Goal: Task Accomplishment & Management: Use online tool/utility

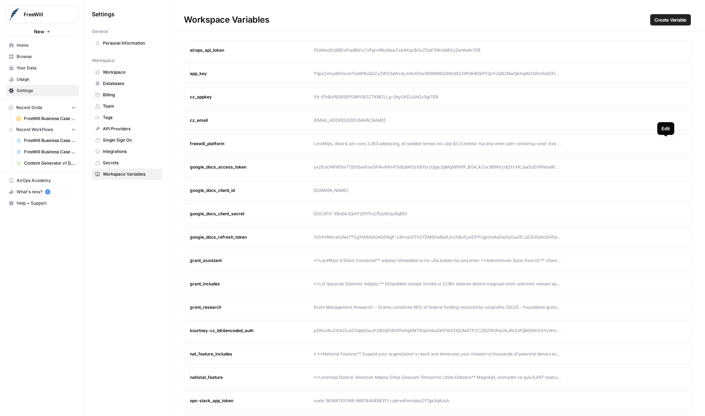
click at [666, 143] on icon "button" at bounding box center [666, 143] width 4 height 4
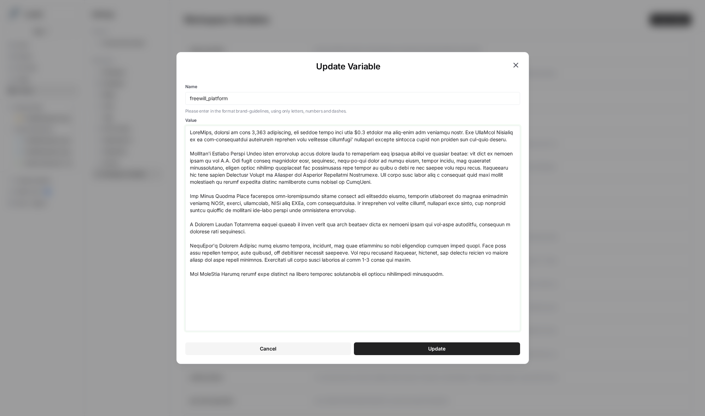
click at [251, 131] on textarea "Value" at bounding box center [353, 228] width 326 height 199
click at [360, 130] on textarea "Value" at bounding box center [353, 228] width 326 height 199
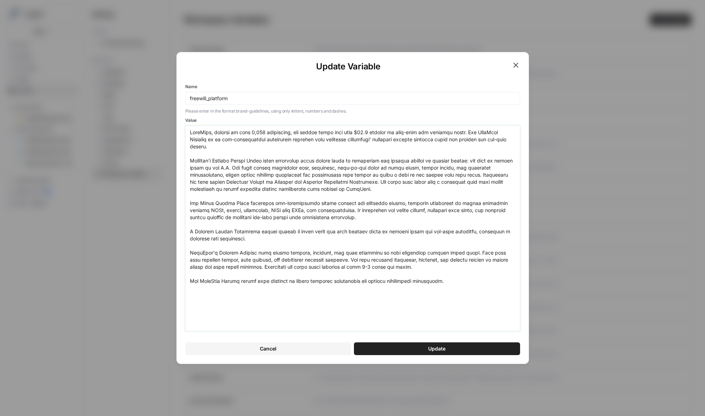
type textarea "FreeWill, trusted by over 2,200 nonprofits, has helped raise more than $11.9 bi…"
click at [437, 349] on span "Update" at bounding box center [436, 348] width 17 height 7
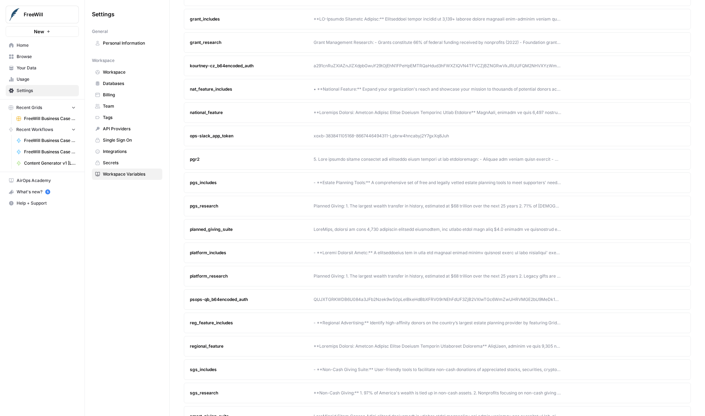
scroll to position [278, 0]
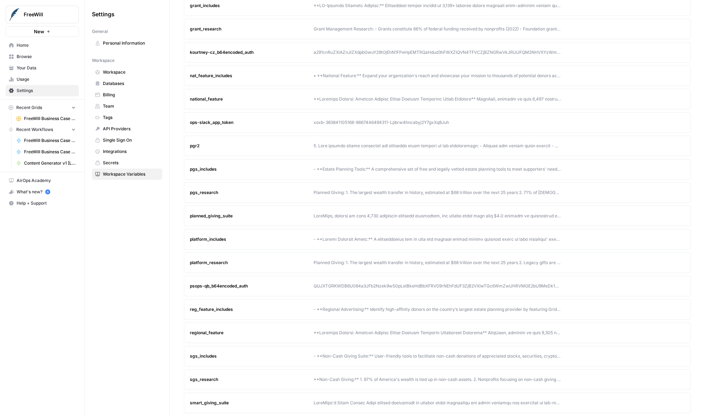
click at [263, 216] on div "planned_giving_suite" at bounding box center [252, 216] width 124 height 6
click at [663, 219] on button "Edit" at bounding box center [665, 215] width 11 height 11
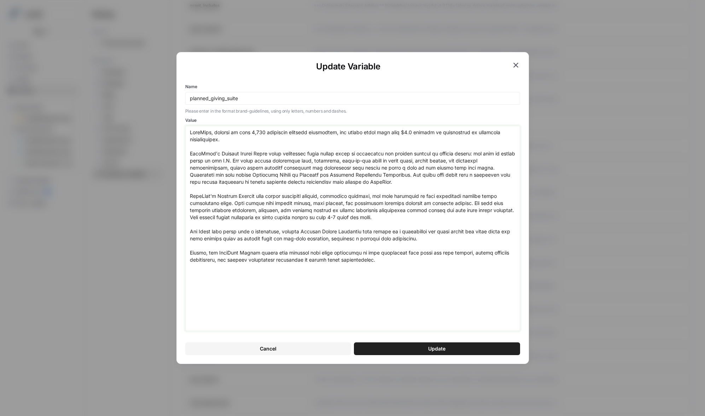
click at [250, 131] on textarea "Value" at bounding box center [353, 228] width 326 height 199
click at [406, 132] on textarea "Value" at bounding box center [353, 228] width 326 height 199
type textarea "FreeWill, trusted by over 2,200 nonprofit partners nationwide, has helped raise…"
click at [425, 344] on button "Update" at bounding box center [437, 348] width 166 height 13
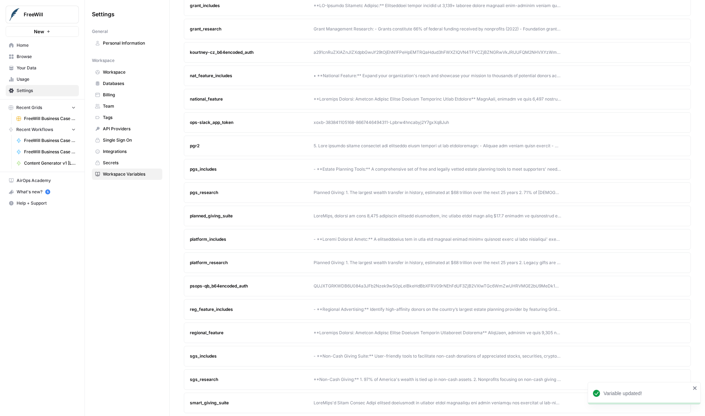
click at [335, 396] on article "smart_giving_suite Edit Delete" at bounding box center [437, 402] width 507 height 21
click at [337, 401] on div at bounding box center [438, 402] width 248 height 6
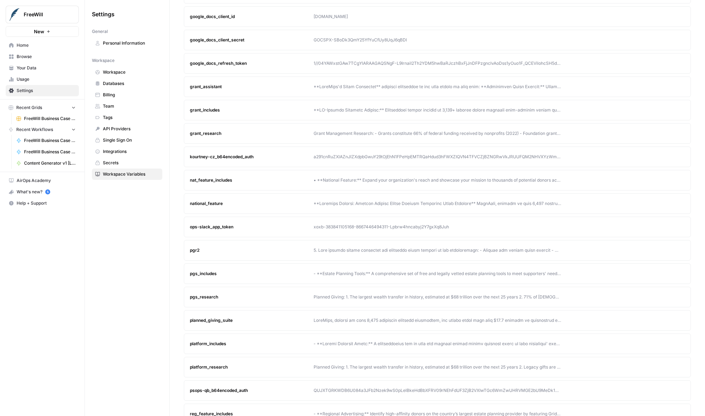
scroll to position [174, 0]
click at [667, 181] on icon "button" at bounding box center [666, 180] width 4 height 4
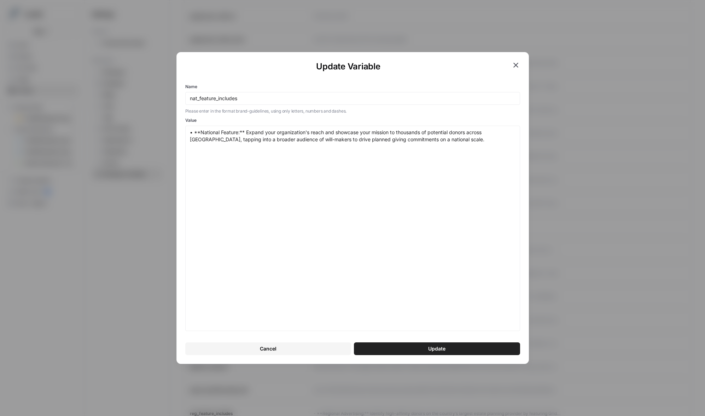
click at [597, 165] on div "Update Variable Name nat_feature_includes Please enter in the format brand-guid…" at bounding box center [352, 208] width 705 height 416
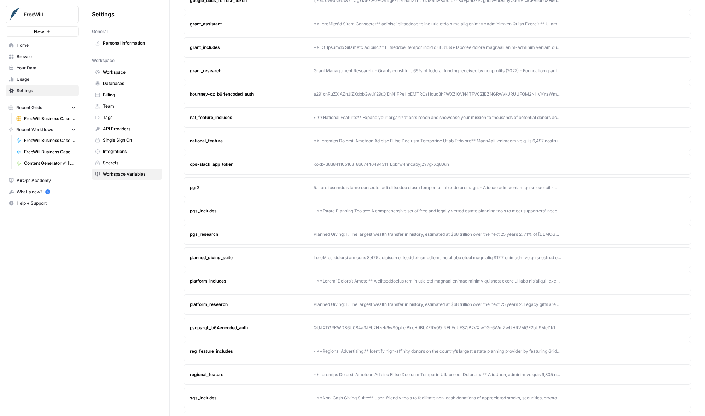
scroll to position [278, 0]
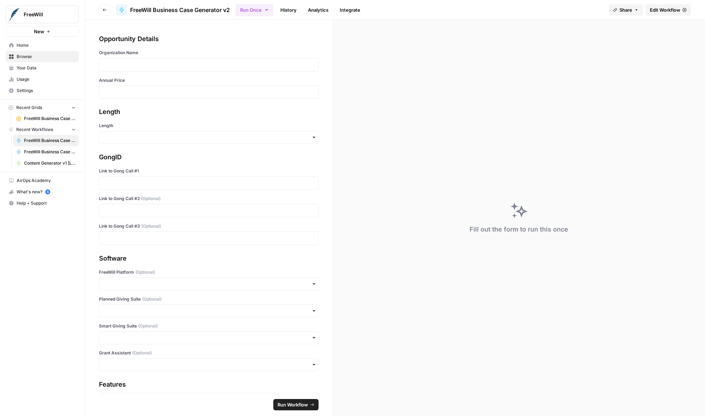
click at [669, 11] on span "Edit Workflow" at bounding box center [665, 9] width 30 height 7
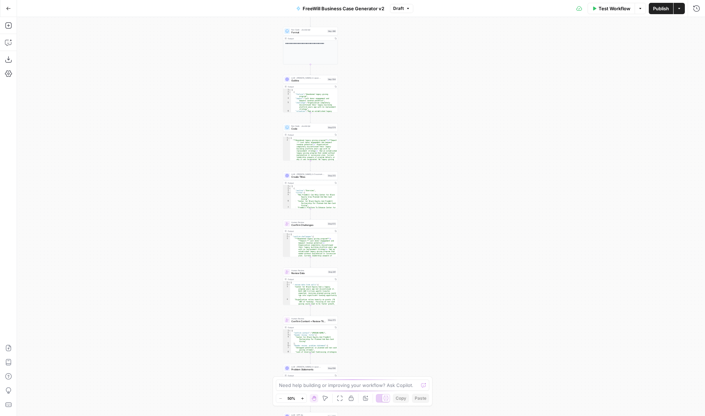
drag, startPoint x: 477, startPoint y: 293, endPoint x: 425, endPoint y: 46, distance: 252.1
click at [425, 45] on div "true false Workflow Set Inputs Inputs LLM · GPT 3.5 Turbo Extract Call Ids Step…" at bounding box center [361, 216] width 688 height 399
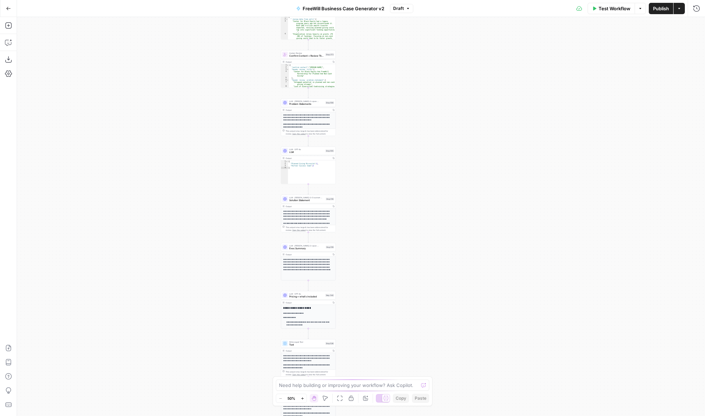
drag, startPoint x: 472, startPoint y: 262, endPoint x: 470, endPoint y: -1, distance: 263.5
click at [470, 0] on html "FreeWill New Home Browse Your Data Usage Settings Recent Grids FreeWill Busines…" at bounding box center [352, 208] width 705 height 416
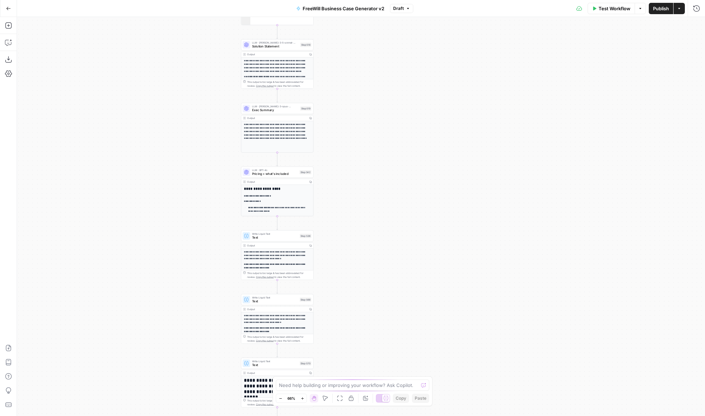
drag, startPoint x: 411, startPoint y: 266, endPoint x: 411, endPoint y: 98, distance: 168.7
click at [411, 97] on div "true false Workflow Set Inputs Inputs LLM · GPT 3.5 Turbo Extract Call Ids Step…" at bounding box center [361, 216] width 688 height 399
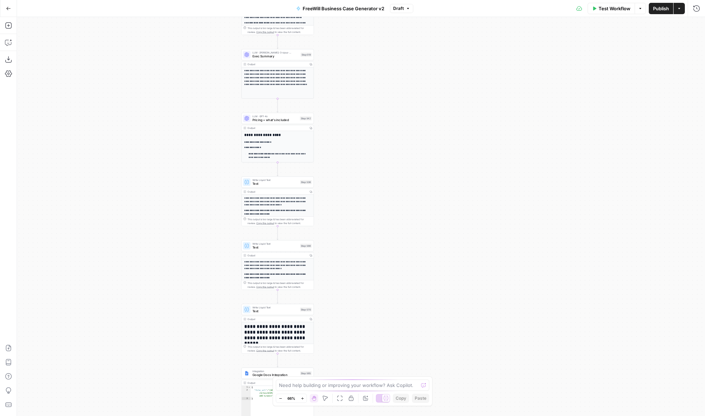
drag, startPoint x: 398, startPoint y: 267, endPoint x: 398, endPoint y: 227, distance: 40.0
click at [398, 227] on div "true false Workflow Set Inputs Inputs LLM · GPT 3.5 Turbo Extract Call Ids Step…" at bounding box center [361, 216] width 688 height 399
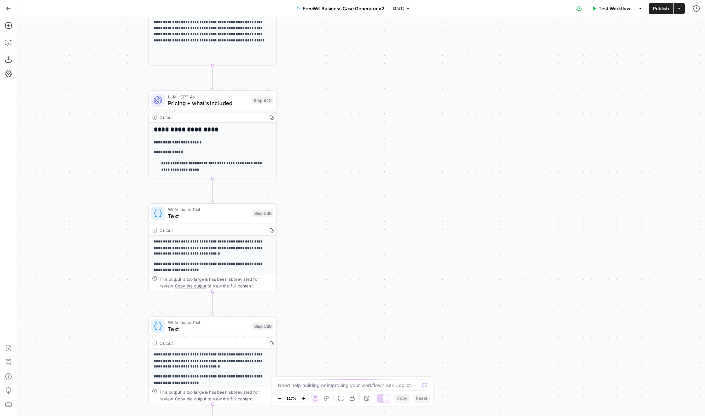
click at [362, 143] on div "true false Workflow Set Inputs Inputs LLM · GPT 3.5 Turbo Extract Call Ids Step…" at bounding box center [361, 216] width 688 height 399
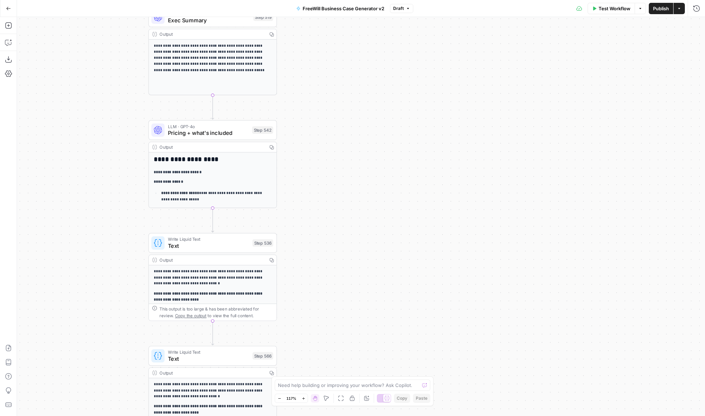
drag, startPoint x: 369, startPoint y: 226, endPoint x: 369, endPoint y: 261, distance: 34.3
click at [369, 261] on div "true false Workflow Set Inputs Inputs LLM · GPT 3.5 Turbo Extract Call Ids Step…" at bounding box center [361, 216] width 688 height 399
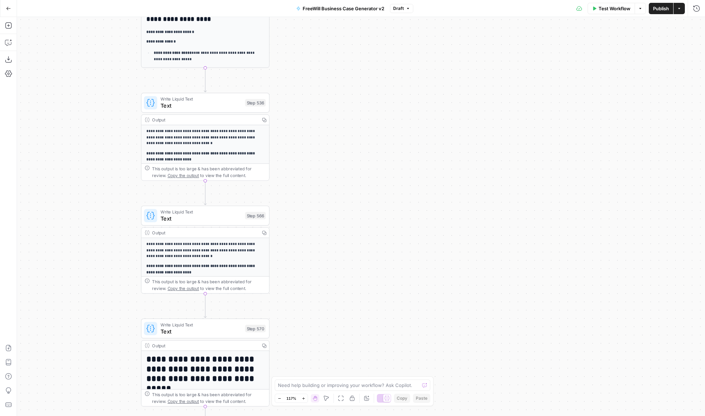
drag, startPoint x: 351, startPoint y: 271, endPoint x: 343, endPoint y: 127, distance: 144.5
click at [343, 126] on div "true false Workflow Set Inputs Inputs LLM · GPT 3.5 Turbo Extract Call Ids Step…" at bounding box center [361, 216] width 688 height 399
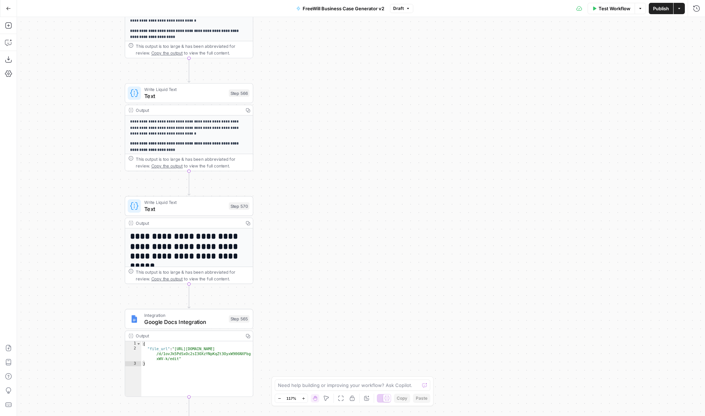
drag, startPoint x: 332, startPoint y: 249, endPoint x: 315, endPoint y: 122, distance: 128.5
click at [315, 122] on div "true false Workflow Set Inputs Inputs LLM · GPT 3.5 Turbo Extract Call Ids Step…" at bounding box center [361, 216] width 688 height 399
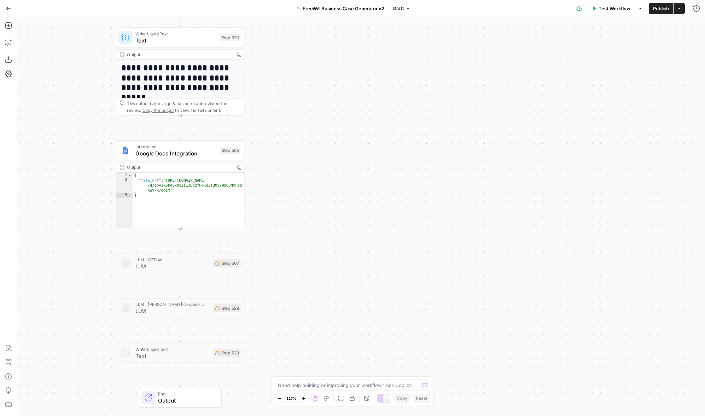
drag, startPoint x: 344, startPoint y: 253, endPoint x: 336, endPoint y: 84, distance: 168.9
click at [336, 83] on div "true false Workflow Set Inputs Inputs LLM · GPT 3.5 Turbo Extract Call Ids Step…" at bounding box center [361, 216] width 688 height 399
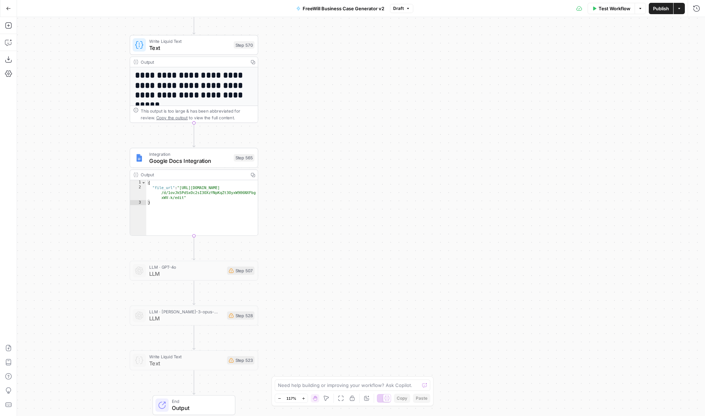
drag, startPoint x: 319, startPoint y: 251, endPoint x: 359, endPoint y: 420, distance: 174.1
click at [359, 415] on html "FreeWill New Home Browse Your Data Usage Settings Recent Grids FreeWill Busines…" at bounding box center [352, 208] width 705 height 416
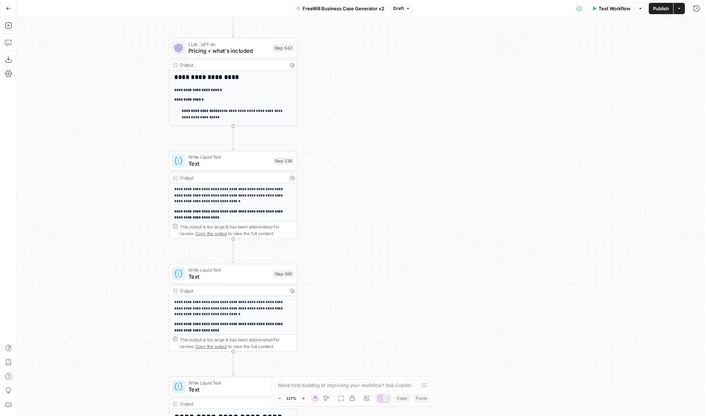
drag, startPoint x: 352, startPoint y: 165, endPoint x: 365, endPoint y: 350, distance: 185.4
click at [365, 350] on div "true false Workflow Set Inputs Inputs LLM · GPT 3.5 Turbo Extract Call Ids Step…" at bounding box center [361, 216] width 688 height 399
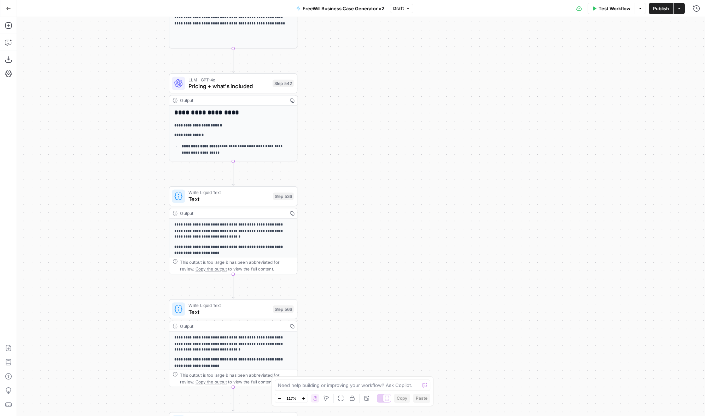
drag, startPoint x: 351, startPoint y: 194, endPoint x: 354, endPoint y: 334, distance: 140.1
click at [354, 334] on div "true false Workflow Set Inputs Inputs LLM · GPT 3.5 Turbo Extract Call Ids Step…" at bounding box center [361, 216] width 688 height 399
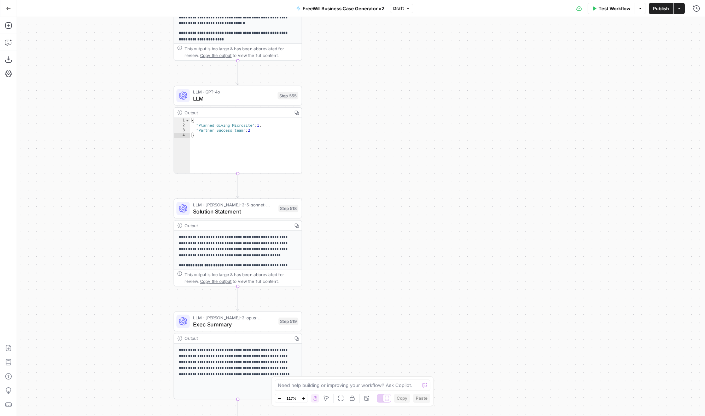
drag, startPoint x: 338, startPoint y: 122, endPoint x: 339, endPoint y: 367, distance: 245.1
click at [339, 367] on div "true false Workflow Set Inputs Inputs LLM · GPT 3.5 Turbo Extract Call Ids Step…" at bounding box center [361, 216] width 688 height 399
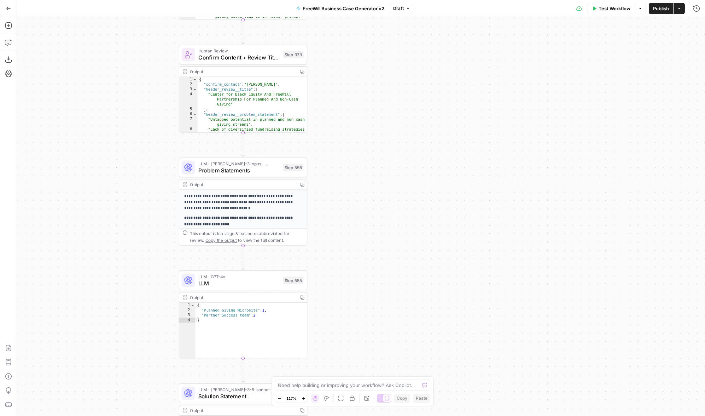
drag, startPoint x: 350, startPoint y: 139, endPoint x: 355, endPoint y: 323, distance: 184.0
click at [355, 323] on div "true false Workflow Set Inputs Inputs LLM · GPT 3.5 Turbo Extract Call Ids Step…" at bounding box center [361, 216] width 688 height 399
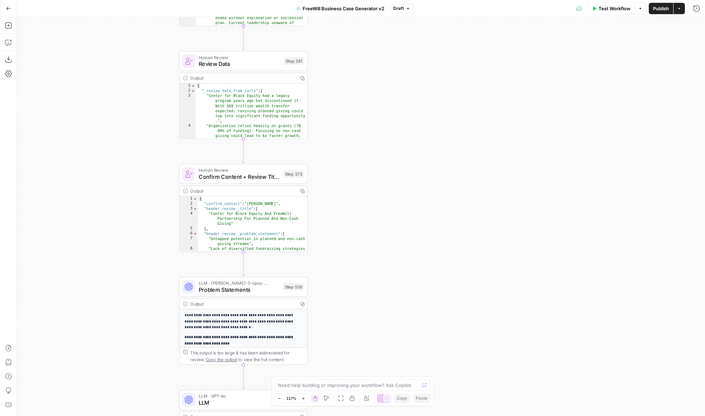
drag, startPoint x: 355, startPoint y: 145, endPoint x: 356, endPoint y: 277, distance: 131.6
click at [356, 277] on div "true false Workflow Set Inputs Inputs LLM · GPT 3.5 Turbo Extract Call Ids Step…" at bounding box center [361, 216] width 688 height 399
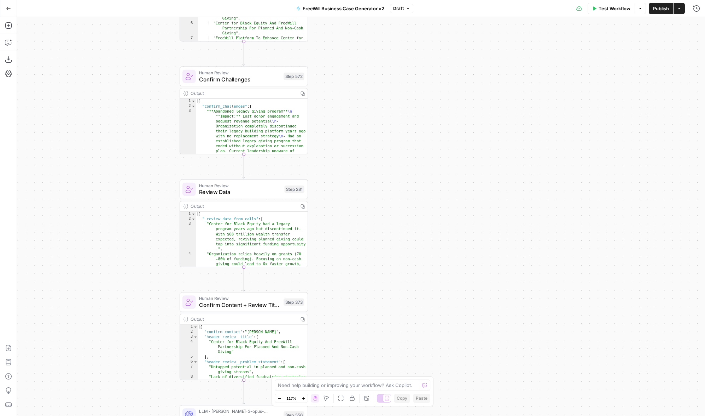
drag, startPoint x: 355, startPoint y: 103, endPoint x: 354, endPoint y: 219, distance: 116.7
click at [354, 219] on div "true false Workflow Set Inputs Inputs LLM · GPT 3.5 Turbo Extract Call Ids Step…" at bounding box center [361, 216] width 688 height 399
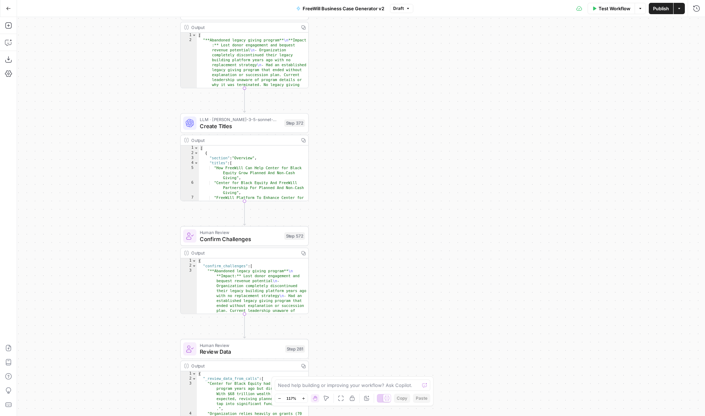
drag, startPoint x: 352, startPoint y: 100, endPoint x: 354, endPoint y: 268, distance: 167.7
click at [354, 268] on div "true false Workflow Set Inputs Inputs LLM · GPT 3.5 Turbo Extract Call Ids Step…" at bounding box center [361, 216] width 688 height 399
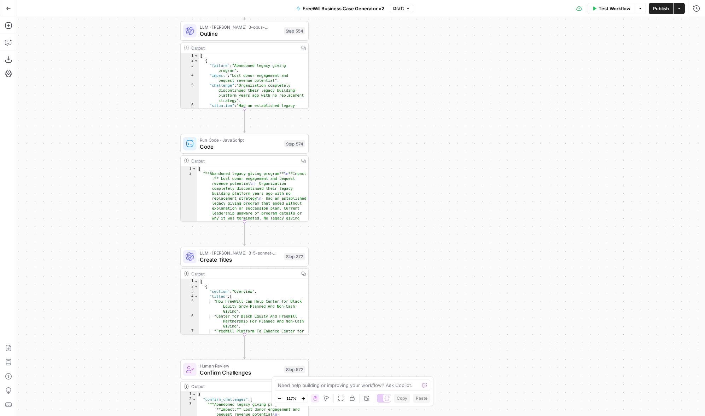
drag, startPoint x: 349, startPoint y: 132, endPoint x: 349, endPoint y: 274, distance: 142.9
click at [349, 276] on div "true false Workflow Set Inputs Inputs LLM · GPT 3.5 Turbo Extract Call Ids Step…" at bounding box center [361, 216] width 688 height 399
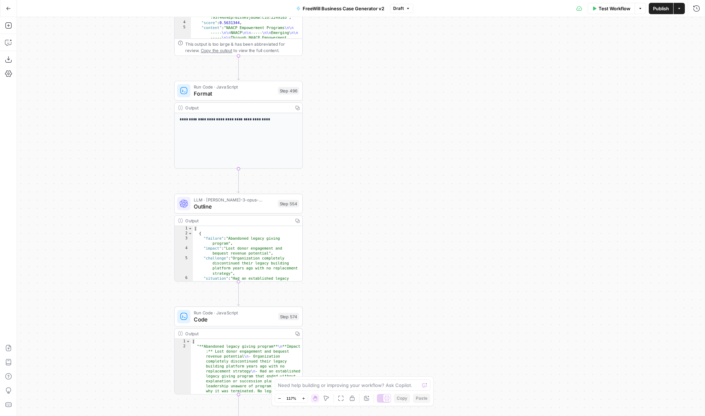
drag, startPoint x: 343, startPoint y: 150, endPoint x: 337, endPoint y: 310, distance: 160.0
click at [338, 311] on div "true false Workflow Set Inputs Inputs LLM · GPT 3.5 Turbo Extract Call Ids Step…" at bounding box center [361, 216] width 688 height 399
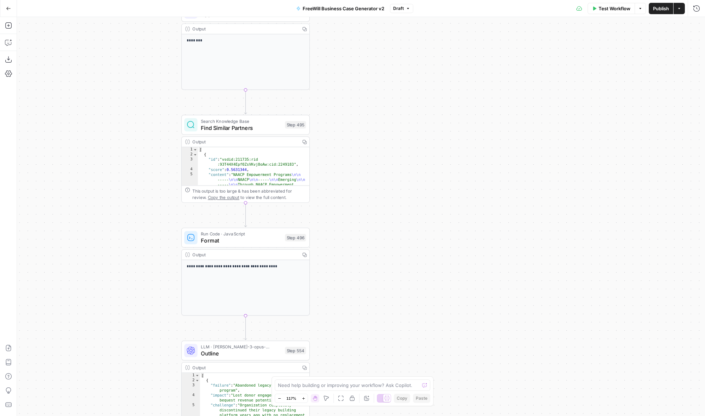
drag, startPoint x: 347, startPoint y: 80, endPoint x: 354, endPoint y: 238, distance: 158.3
click at [355, 238] on div "true false Workflow Set Inputs Inputs LLM · GPT 3.5 Turbo Extract Call Ids Step…" at bounding box center [361, 216] width 688 height 399
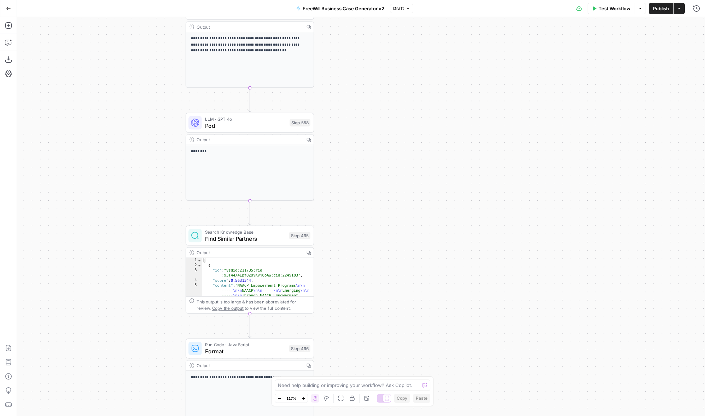
drag, startPoint x: 340, startPoint y: 83, endPoint x: 343, endPoint y: 183, distance: 99.8
click at [343, 183] on div "true false Workflow Set Inputs Inputs LLM · GPT 3.5 Turbo Extract Call Ids Step…" at bounding box center [361, 216] width 688 height 399
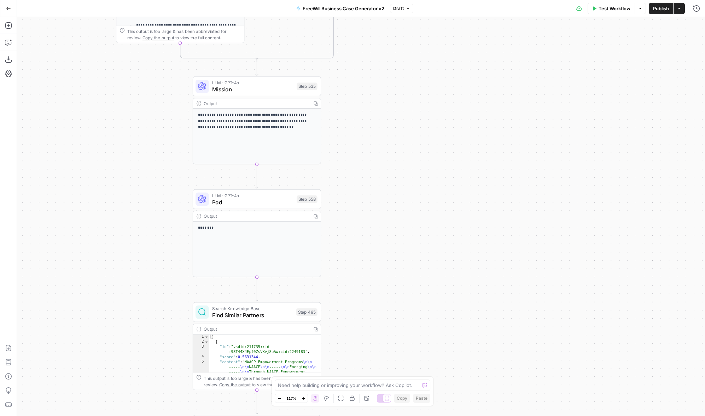
drag, startPoint x: 352, startPoint y: 54, endPoint x: 359, endPoint y: 131, distance: 77.8
click at [359, 131] on div "true false Workflow Set Inputs Inputs LLM · GPT 3.5 Turbo Extract Call Ids Step…" at bounding box center [361, 216] width 688 height 399
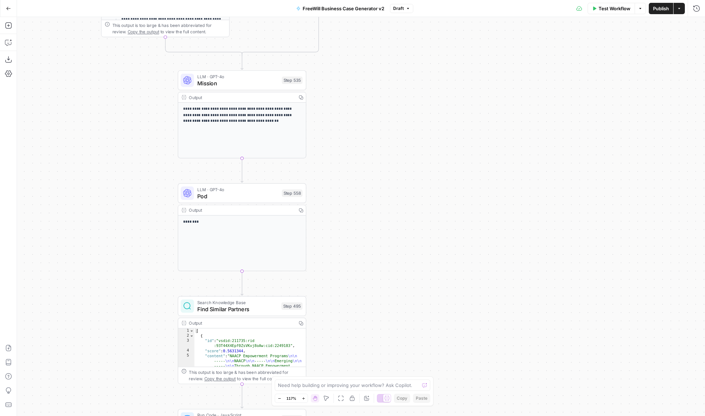
drag, startPoint x: 359, startPoint y: 131, endPoint x: 330, endPoint y: 44, distance: 92.4
click at [330, 44] on div "true false Workflow Set Inputs Inputs LLM · GPT 3.5 Turbo Extract Call Ids Step…" at bounding box center [361, 216] width 688 height 399
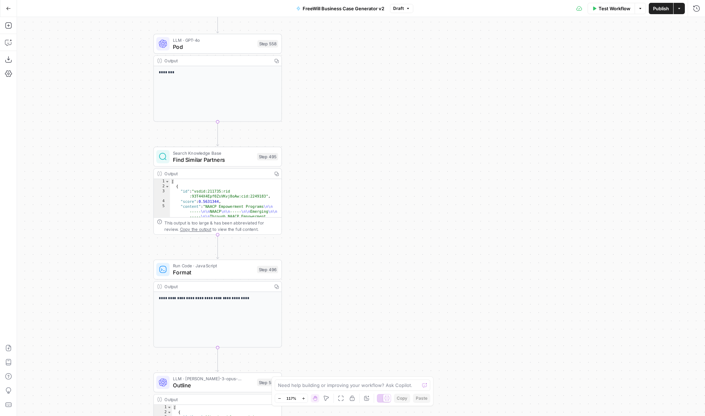
drag, startPoint x: 352, startPoint y: 236, endPoint x: 340, endPoint y: 162, distance: 74.9
click at [340, 162] on div "true false Workflow Set Inputs Inputs LLM · GPT 3.5 Turbo Extract Call Ids Step…" at bounding box center [361, 216] width 688 height 399
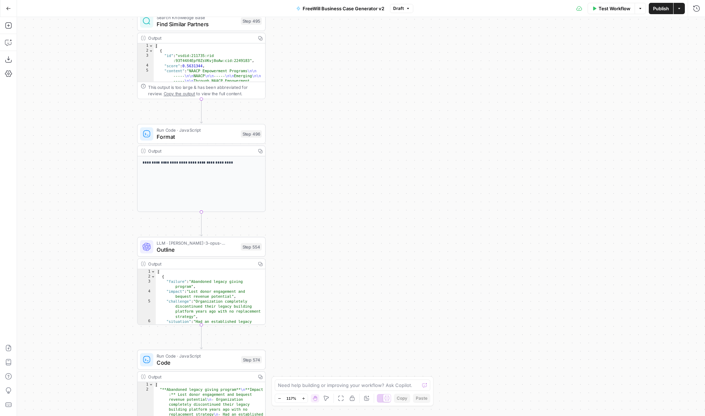
drag, startPoint x: 347, startPoint y: 221, endPoint x: 328, endPoint y: 79, distance: 143.1
click at [328, 79] on div "true false Workflow Set Inputs Inputs LLM · GPT 3.5 Turbo Extract Call Ids Step…" at bounding box center [361, 216] width 688 height 399
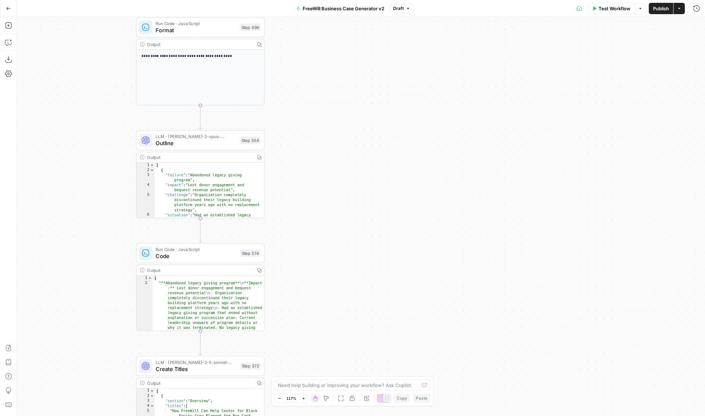
drag, startPoint x: 339, startPoint y: 193, endPoint x: 342, endPoint y: 102, distance: 92.0
click at [342, 101] on div "true false Workflow Set Inputs Inputs LLM · GPT 3.5 Turbo Extract Call Ids Step…" at bounding box center [361, 216] width 688 height 399
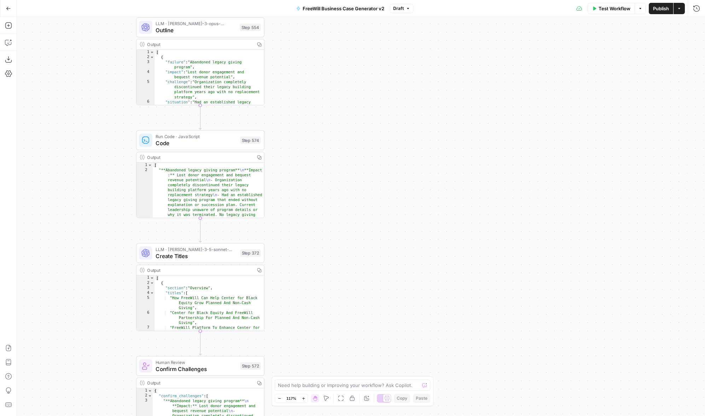
drag, startPoint x: 325, startPoint y: 191, endPoint x: 325, endPoint y: 74, distance: 117.8
click at [325, 74] on div "true false Workflow Set Inputs Inputs LLM · GPT 3.5 Turbo Extract Call Ids Step…" at bounding box center [361, 216] width 688 height 399
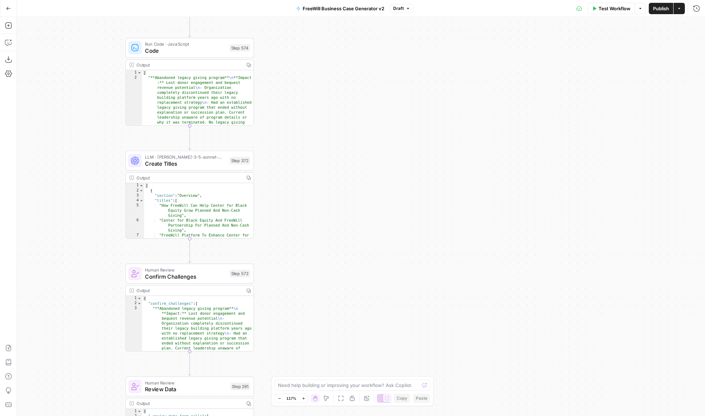
drag, startPoint x: 315, startPoint y: 262, endPoint x: 305, endPoint y: 168, distance: 95.1
click at [305, 167] on div "true false Workflow Set Inputs Inputs LLM · GPT 3.5 Turbo Extract Call Ids Step…" at bounding box center [361, 216] width 688 height 399
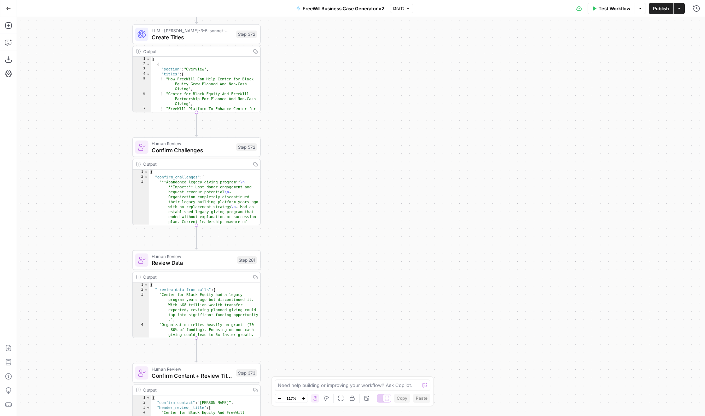
drag, startPoint x: 305, startPoint y: 168, endPoint x: 312, endPoint y: 48, distance: 119.8
click at [312, 48] on div "true false Workflow Set Inputs Inputs LLM · GPT 3.5 Turbo Extract Call Ids Step…" at bounding box center [361, 216] width 688 height 399
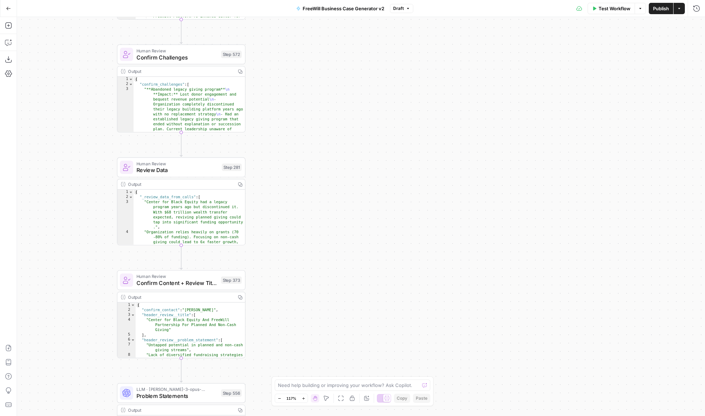
drag, startPoint x: 312, startPoint y: 292, endPoint x: 297, endPoint y: 200, distance: 93.6
click at [297, 200] on div "true false Workflow Set Inputs Inputs LLM · GPT 3.5 Turbo Extract Call Ids Step…" at bounding box center [361, 216] width 688 height 399
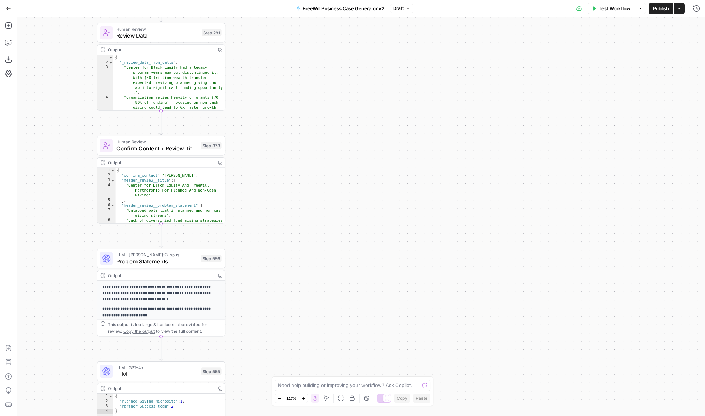
drag, startPoint x: 313, startPoint y: 293, endPoint x: 293, endPoint y: 158, distance: 136.3
click at [293, 158] on div "true false Workflow Set Inputs Inputs LLM · GPT 3.5 Turbo Extract Call Ids Step…" at bounding box center [361, 216] width 688 height 399
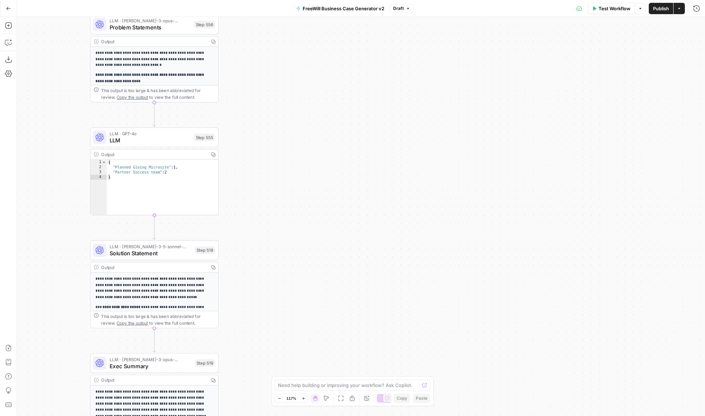
drag
click at [296, 0] on html "FreeWill New Home Browse Your Data Usage Settings Recent Grids FreeWill Busines…" at bounding box center [352, 208] width 705 height 416
click at [197, 241] on div "Copy step Delete step Add Note Test" at bounding box center [174, 234] width 83 height 15
click at [197, 236] on icon "button" at bounding box center [195, 235] width 7 height 7
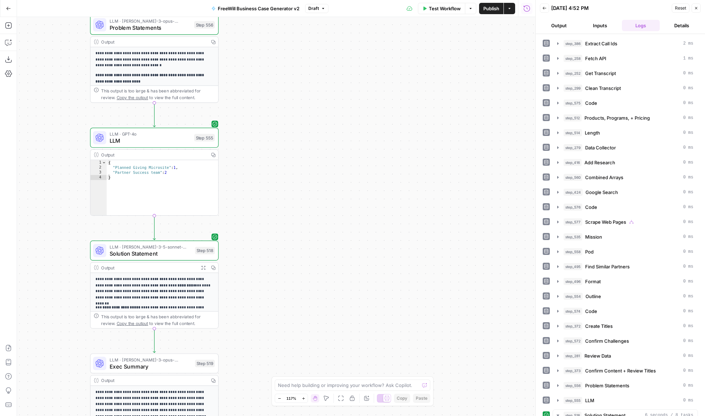
click at [174, 248] on span "LLM · [PERSON_NAME]-3-5-sonnet-20240620" at bounding box center [151, 246] width 82 height 7
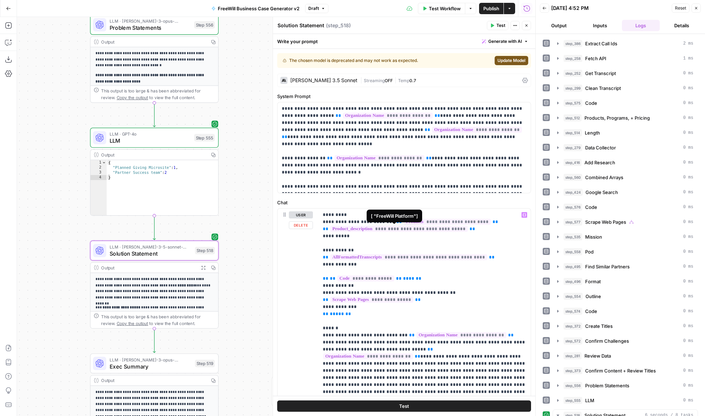
click at [438, 221] on span "**********" at bounding box center [447, 222] width 87 height 6
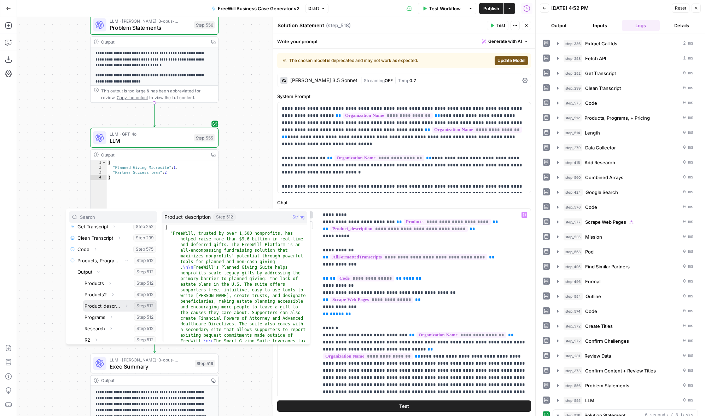
click at [115, 304] on button "Select variable Product_description" at bounding box center [120, 305] width 74 height 11
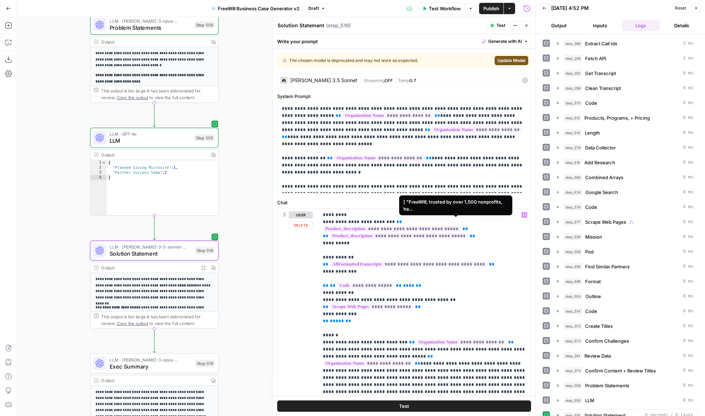
click at [415, 226] on span "**********" at bounding box center [392, 229] width 138 height 6
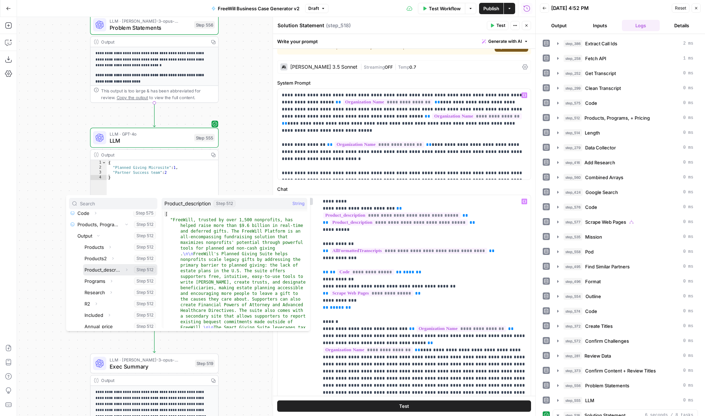
scroll to position [0, 0]
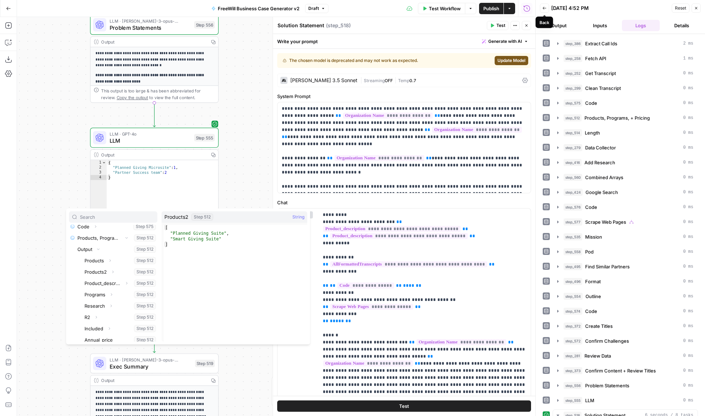
click at [543, 7] on icon "button" at bounding box center [545, 8] width 4 height 4
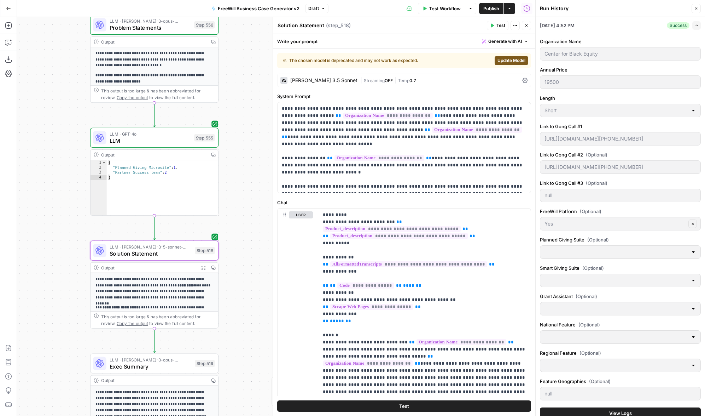
click at [696, 6] on icon "button" at bounding box center [696, 8] width 4 height 4
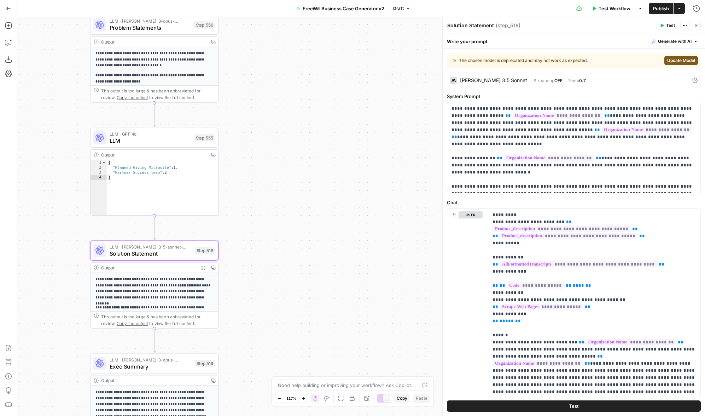
click at [289, 126] on div "true false Workflow Set Inputs Inputs LLM · GPT 3.5 Turbo Extract Call Ids Step…" at bounding box center [361, 216] width 688 height 399
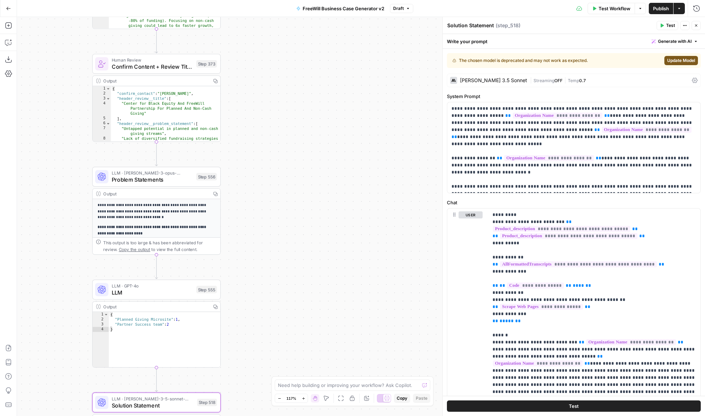
drag, startPoint x: 289, startPoint y: 126, endPoint x: 294, endPoint y: 304, distance: 178.7
click at [294, 303] on div "true false Workflow Set Inputs Inputs LLM · GPT 3.5 Turbo Extract Call Ids Step…" at bounding box center [361, 216] width 688 height 399
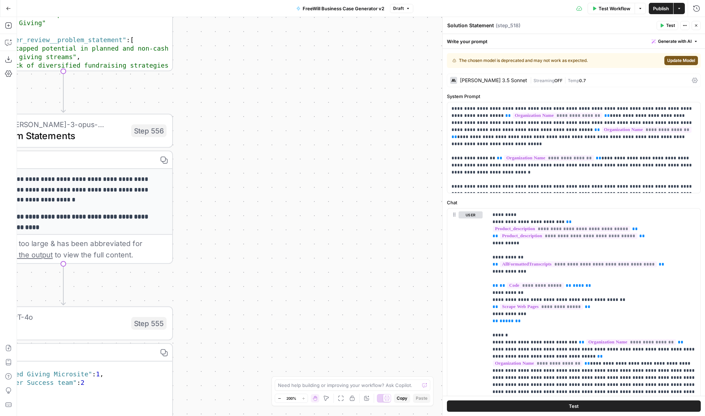
drag, startPoint x: 292, startPoint y: 100, endPoint x: 312, endPoint y: 146, distance: 50.2
click at [312, 146] on div "true false Workflow Set Inputs Inputs LLM · GPT 3.5 Turbo Extract Call Ids Step…" at bounding box center [361, 216] width 688 height 399
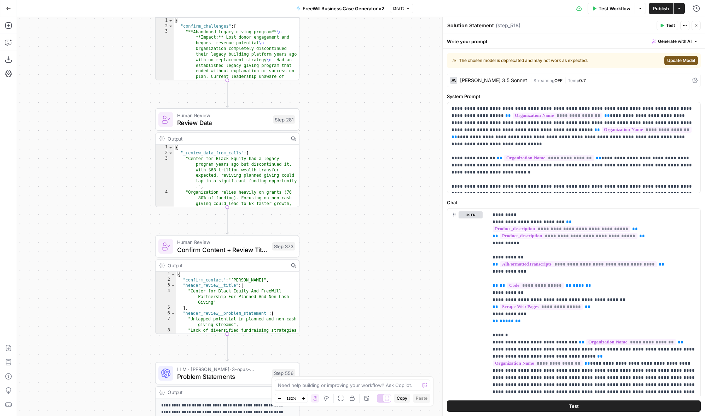
click at [417, 393] on body "FreeWill New Home Browse Your Data Usage Settings Recent Grids FreeWill Busines…" at bounding box center [352, 208] width 705 height 416
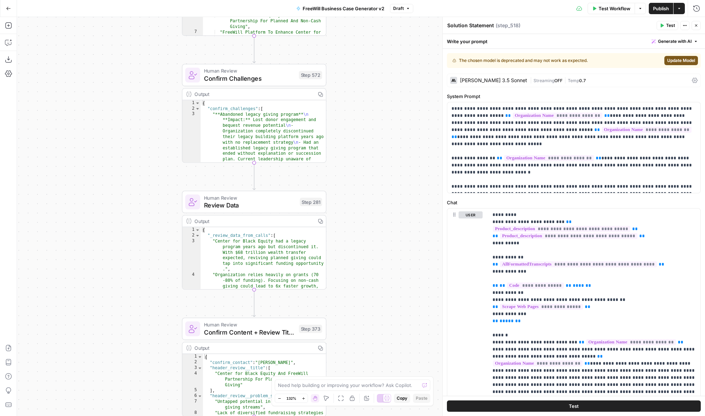
drag, startPoint x: 367, startPoint y: 155, endPoint x: 436, endPoint y: 417, distance: 271.3
click at [436, 415] on html "FreeWill New Home Browse Your Data Usage Settings Recent Grids FreeWill Busines…" at bounding box center [352, 208] width 705 height 416
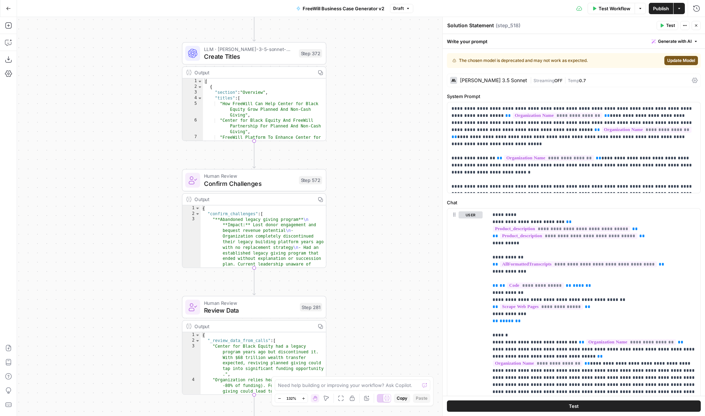
drag, startPoint x: 395, startPoint y: 158, endPoint x: 394, endPoint y: 343, distance: 185.3
click at [394, 344] on div "true false Workflow Set Inputs Inputs LLM · GPT 3.5 Turbo Extract Call Ids Step…" at bounding box center [361, 216] width 688 height 399
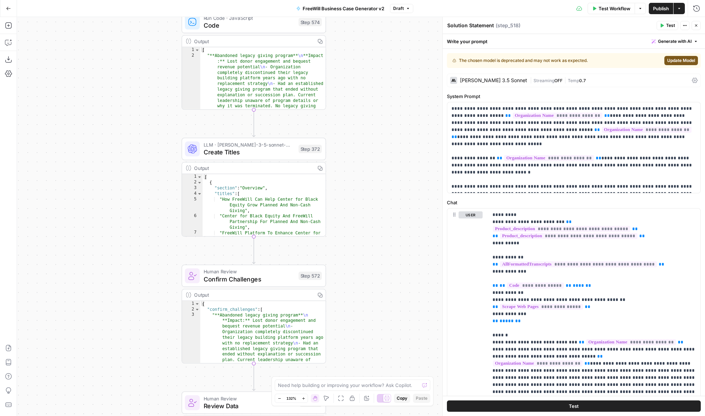
drag, startPoint x: 368, startPoint y: 136, endPoint x: 368, endPoint y: 312, distance: 175.4
click at [368, 313] on div "true false Workflow Set Inputs Inputs LLM · GPT 3.5 Turbo Extract Call Ids Step…" at bounding box center [361, 216] width 688 height 399
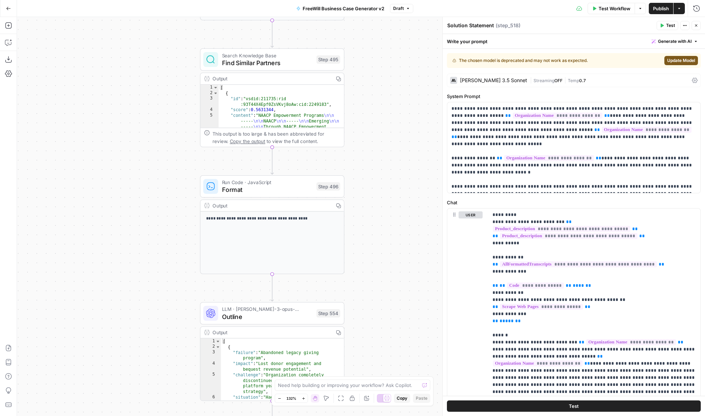
drag, startPoint x: 359, startPoint y: 118, endPoint x: 375, endPoint y: 351, distance: 233.6
click at [378, 359] on div "true false Workflow Set Inputs Inputs LLM · GPT 3.5 Turbo Extract Call Ids Step…" at bounding box center [361, 216] width 688 height 399
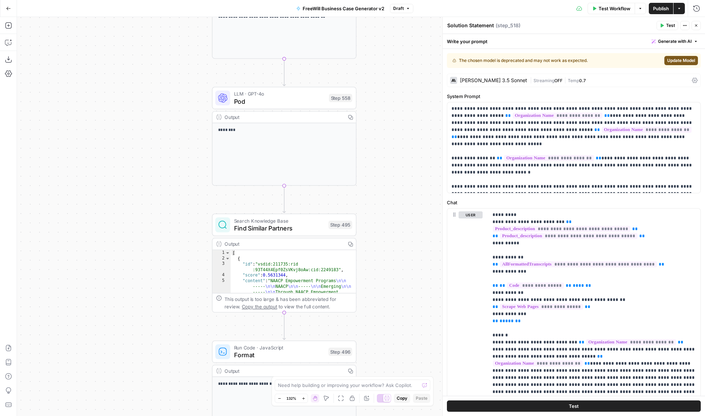
drag, startPoint x: 393, startPoint y: 252, endPoint x: 405, endPoint y: 420, distance: 168.4
click at [405, 415] on html "FreeWill New Home Browse Your Data Usage Settings Recent Grids FreeWill Busines…" at bounding box center [352, 208] width 705 height 416
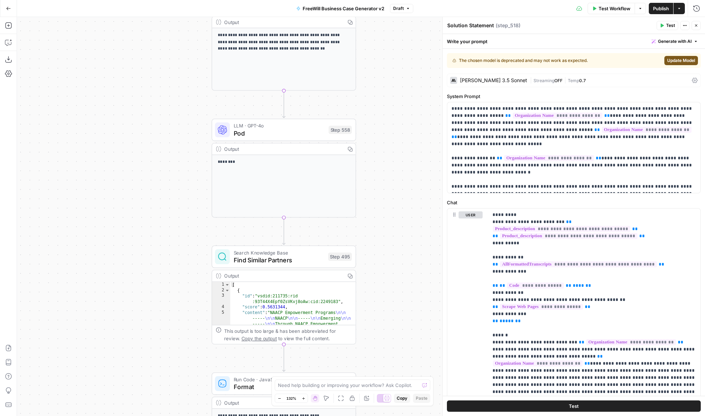
drag, startPoint x: 389, startPoint y: 176, endPoint x: 389, endPoint y: 303, distance: 126.6
click at [389, 303] on div "true false Workflow Set Inputs Inputs LLM · GPT 3.5 Turbo Extract Call Ids Step…" at bounding box center [361, 216] width 688 height 399
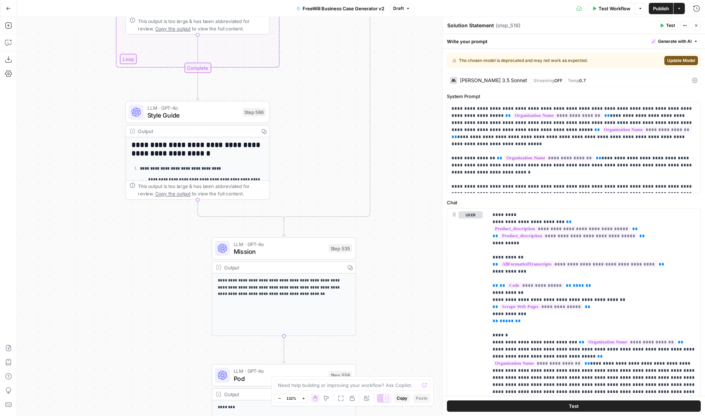
drag, startPoint x: 396, startPoint y: 122, endPoint x: 396, endPoint y: 241, distance: 119.2
click at [396, 242] on div "true false Workflow Set Inputs Inputs LLM · GPT 3.5 Turbo Extract Call Ids Step…" at bounding box center [361, 216] width 688 height 399
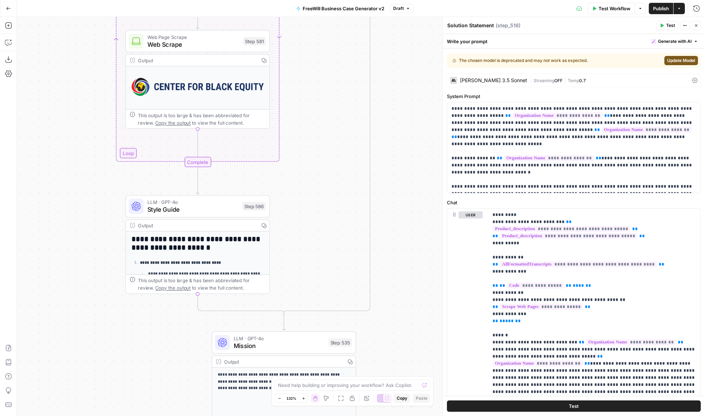
drag, startPoint x: 396, startPoint y: 130, endPoint x: 404, endPoint y: 337, distance: 207.7
click at [404, 337] on div "true false Workflow Set Inputs Inputs LLM · GPT 3.5 Turbo Extract Call Ids Step…" at bounding box center [361, 216] width 688 height 399
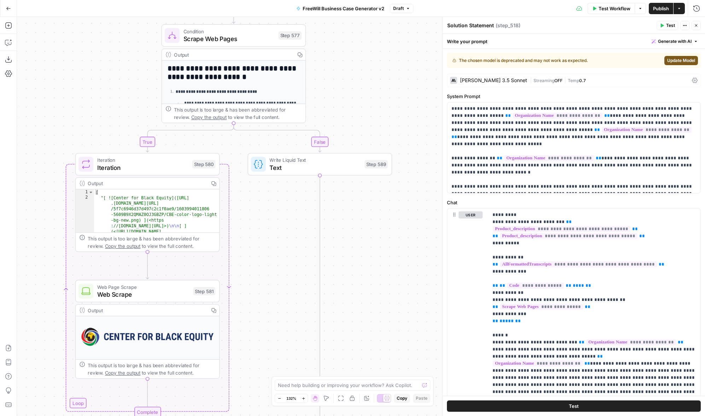
drag, startPoint x: 391, startPoint y: 136, endPoint x: 333, endPoint y: 317, distance: 190.5
click at [329, 310] on div "true false Workflow Set Inputs Inputs LLM · GPT 3.5 Turbo Extract Call Ids Step…" at bounding box center [361, 216] width 688 height 399
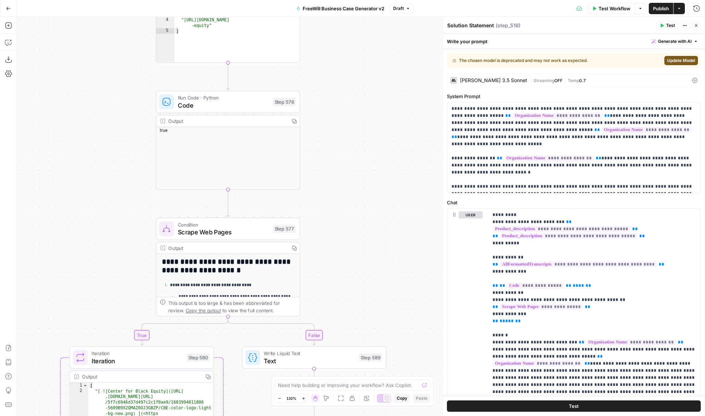
drag, startPoint x: 324, startPoint y: 73, endPoint x: 323, endPoint y: 226, distance: 153.1
click at [324, 227] on div "true false Workflow Set Inputs Inputs LLM · GPT 3.5 Turbo Extract Call Ids Step…" at bounding box center [361, 216] width 688 height 399
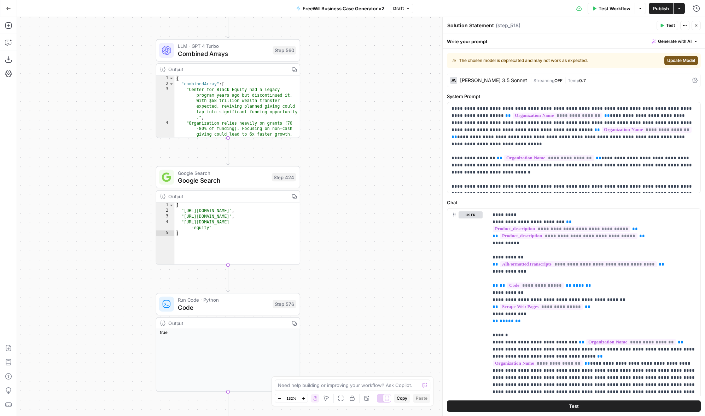
drag, startPoint x: 338, startPoint y: 50, endPoint x: 338, endPoint y: 252, distance: 202.0
click at [338, 252] on div "true false Workflow Set Inputs Inputs LLM · GPT 3.5 Turbo Extract Call Ids Step…" at bounding box center [361, 216] width 688 height 399
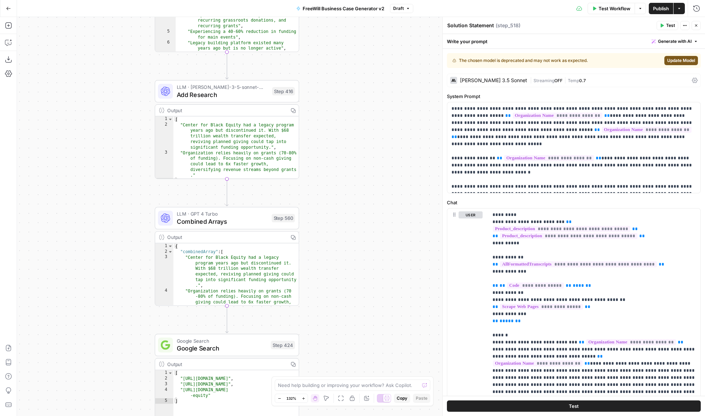
drag, startPoint x: 328, startPoint y: 69, endPoint x: 326, endPoint y: 233, distance: 164.1
click at [326, 234] on div "true false Workflow Set Inputs Inputs LLM · GPT 3.5 Turbo Extract Call Ids Step…" at bounding box center [361, 216] width 688 height 399
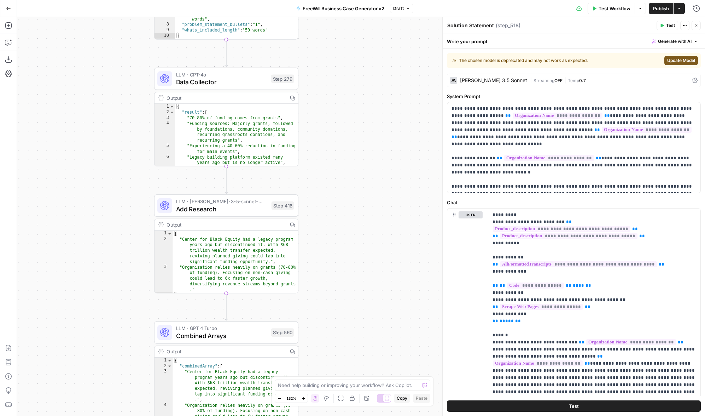
drag, startPoint x: 315, startPoint y: 46, endPoint x: 314, endPoint y: 159, distance: 112.8
click at [315, 160] on div "true false Workflow Set Inputs Inputs LLM · GPT 3.5 Turbo Extract Call Ids Step…" at bounding box center [361, 216] width 688 height 399
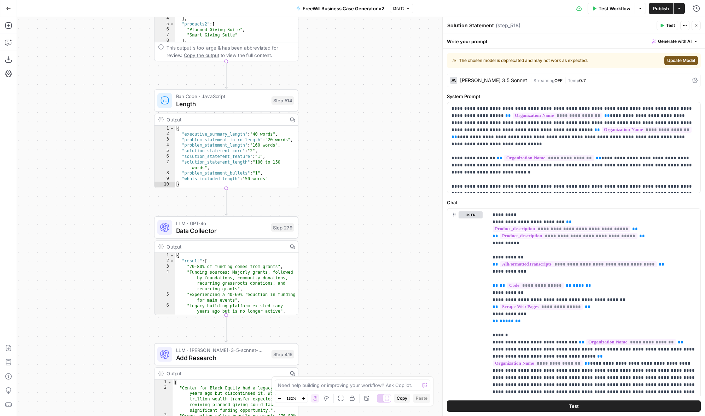
drag, startPoint x: 314, startPoint y: 123, endPoint x: 314, endPoint y: 270, distance: 147.1
click at [314, 271] on div "true false Workflow Set Inputs Inputs LLM · GPT 3.5 Turbo Extract Call Ids Step…" at bounding box center [361, 216] width 688 height 399
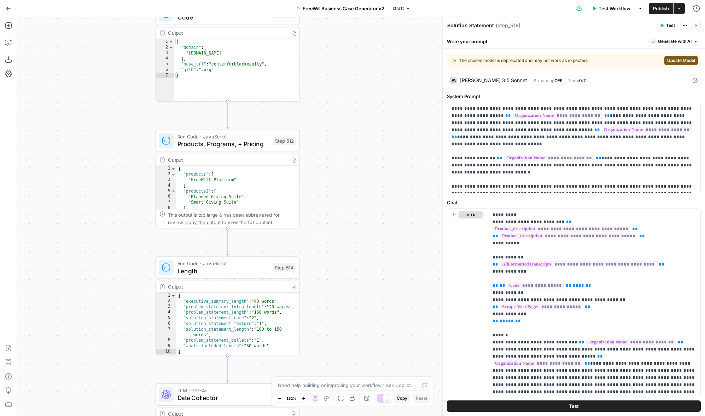
drag, startPoint x: 315, startPoint y: 114, endPoint x: 317, endPoint y: 295, distance: 180.7
click at [317, 295] on div "true false Workflow Set Inputs Inputs LLM · GPT 3.5 Turbo Extract Call Ids Step…" at bounding box center [361, 216] width 688 height 399
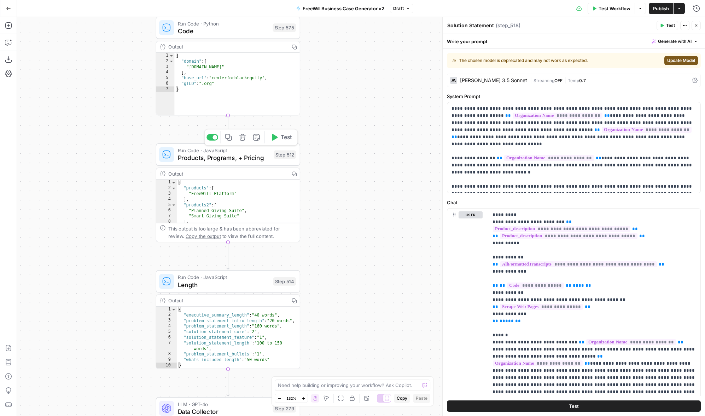
click at [230, 156] on span "Products, Programs, + Pricing" at bounding box center [224, 157] width 92 height 9
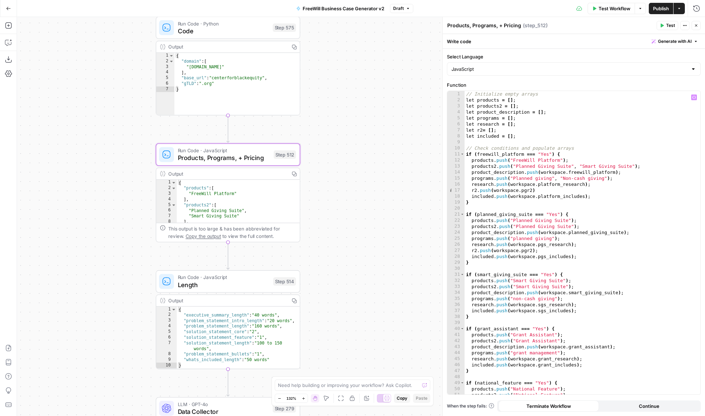
click at [552, 209] on div "// Initialize empty arrays let products = [ ] ; let products2 = [ ] ; let produ…" at bounding box center [583, 248] width 236 height 315
click at [633, 242] on div "// Initialize empty arrays let products = [ ] ; let products2 = [ ] ; let produ…" at bounding box center [583, 248] width 236 height 315
click at [629, 177] on div "// Initialize empty arrays let products = [ ] ; let products2 = [ ] ; let produ…" at bounding box center [583, 248] width 236 height 315
click at [626, 171] on div "// Initialize empty arrays let products = [ ] ; let products2 = [ ] ; let produ…" at bounding box center [583, 248] width 236 height 315
type textarea "**********"
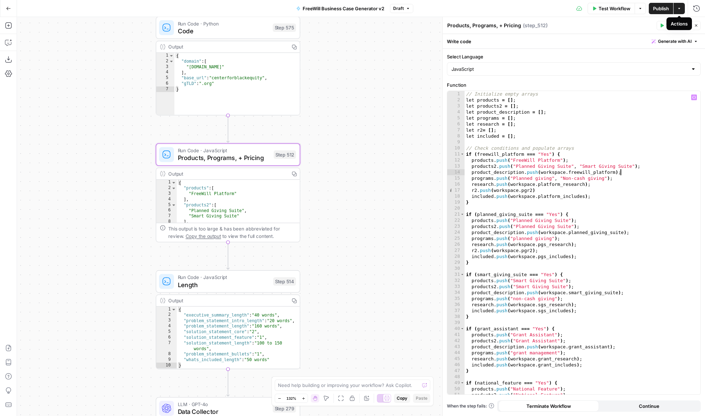
click at [677, 9] on icon "button" at bounding box center [679, 8] width 4 height 4
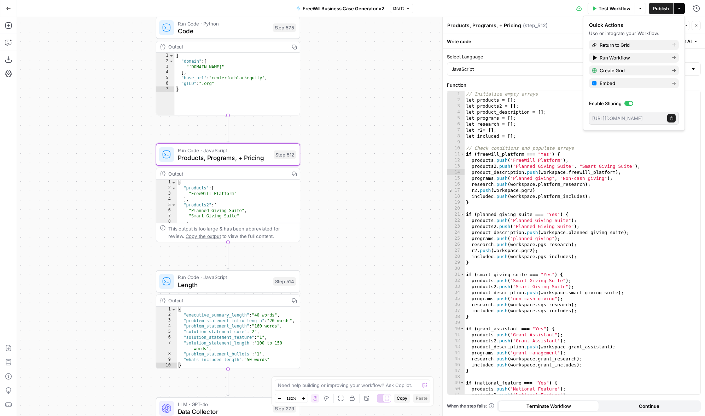
click at [677, 9] on icon "button" at bounding box center [679, 8] width 4 height 4
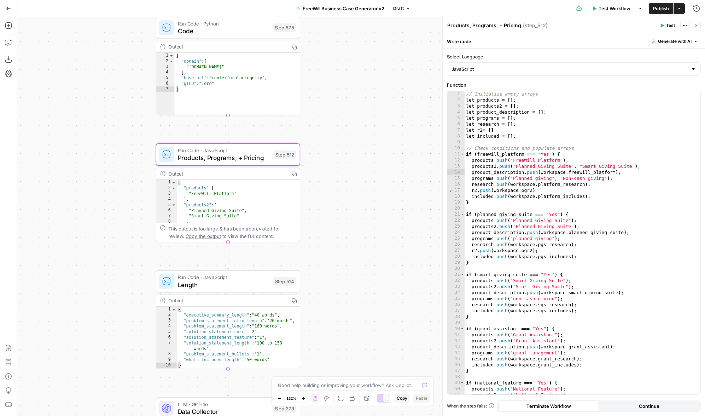
click at [404, 10] on button "Draft" at bounding box center [401, 8] width 23 height 9
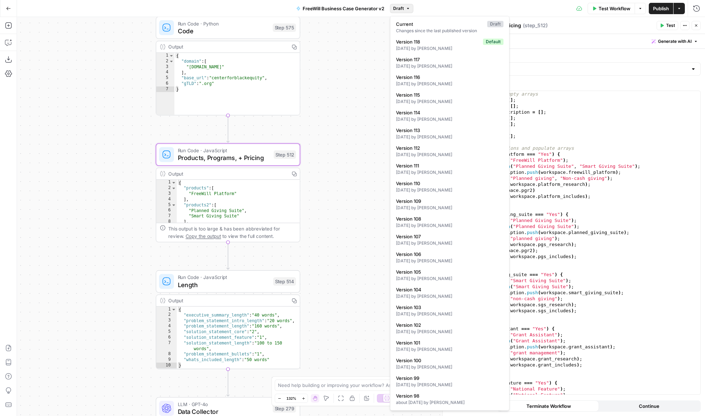
click at [404, 10] on button "Draft" at bounding box center [401, 8] width 23 height 9
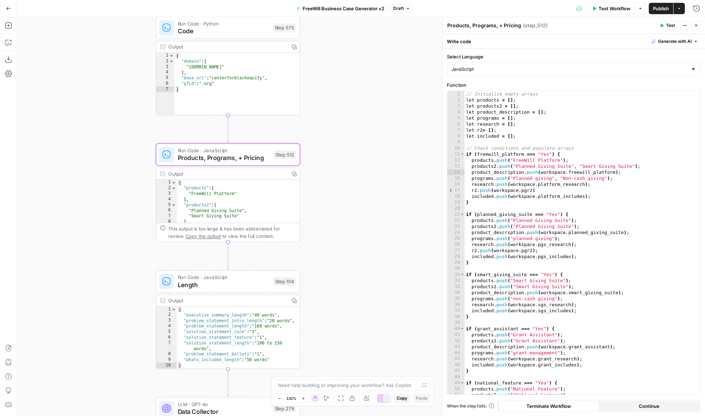
click at [404, 10] on button "Draft" at bounding box center [401, 8] width 23 height 9
click at [679, 10] on icon "button" at bounding box center [679, 8] width 4 height 4
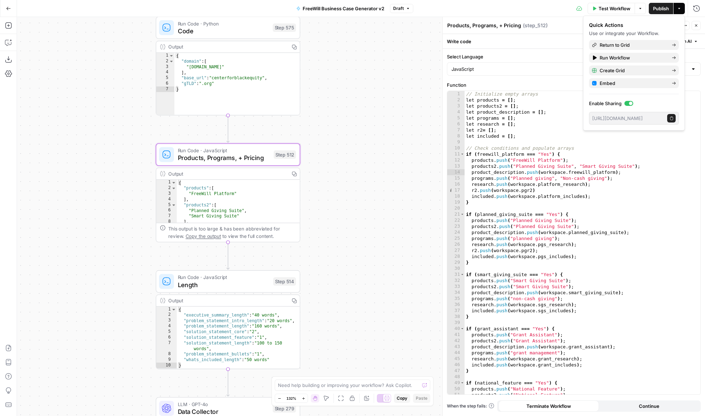
click at [670, 117] on icon "button" at bounding box center [672, 118] width 4 height 4
